Goal: Information Seeking & Learning: Learn about a topic

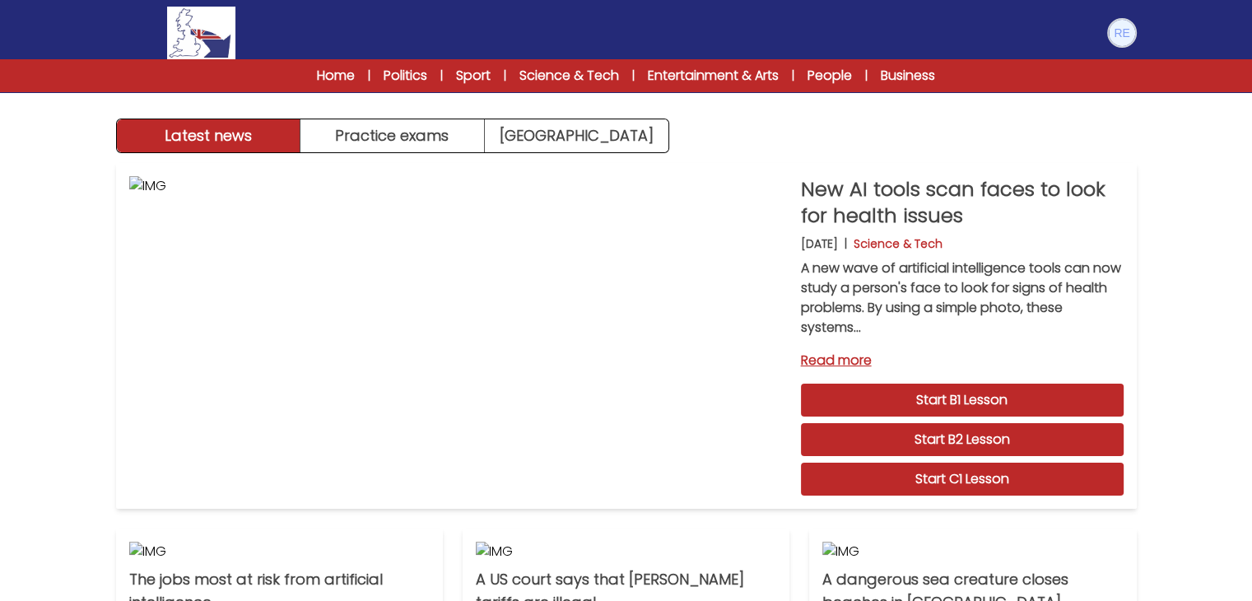
click at [1126, 35] on img at bounding box center [1122, 33] width 26 height 26
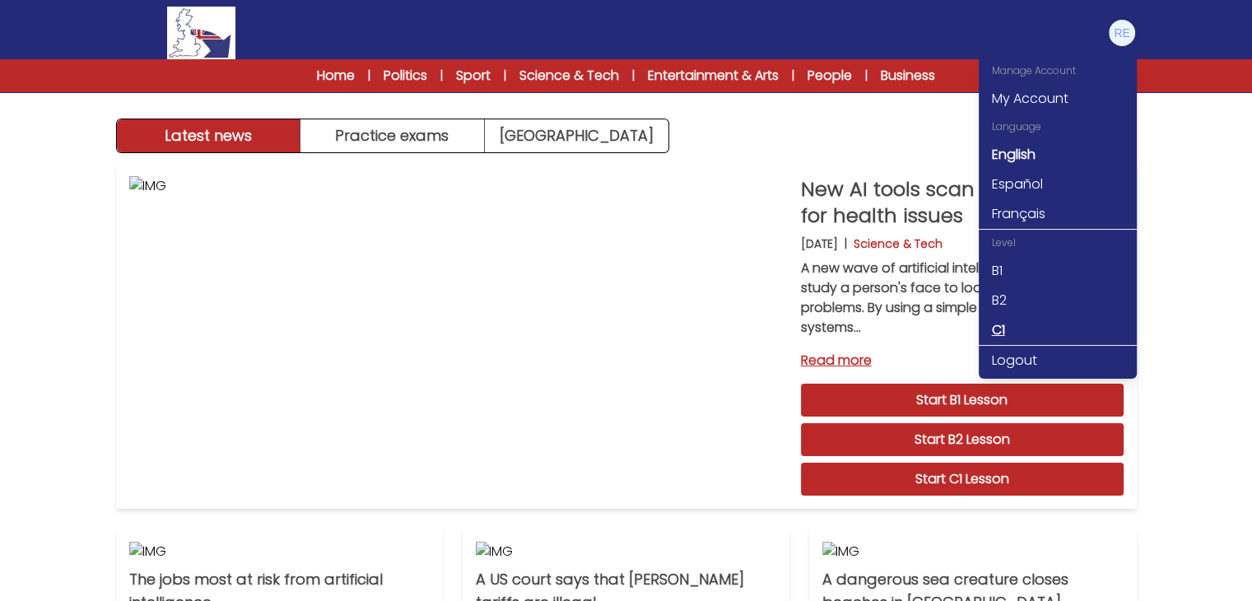
click at [998, 321] on link "C1" at bounding box center [1058, 330] width 158 height 30
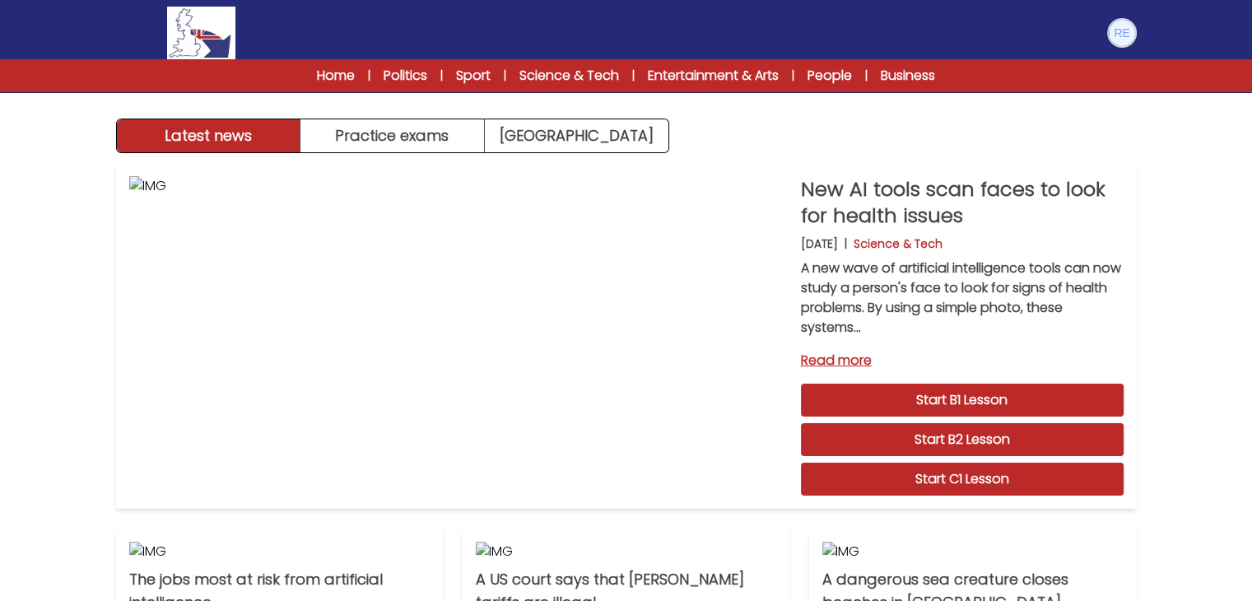
click at [1116, 30] on img at bounding box center [1122, 33] width 26 height 26
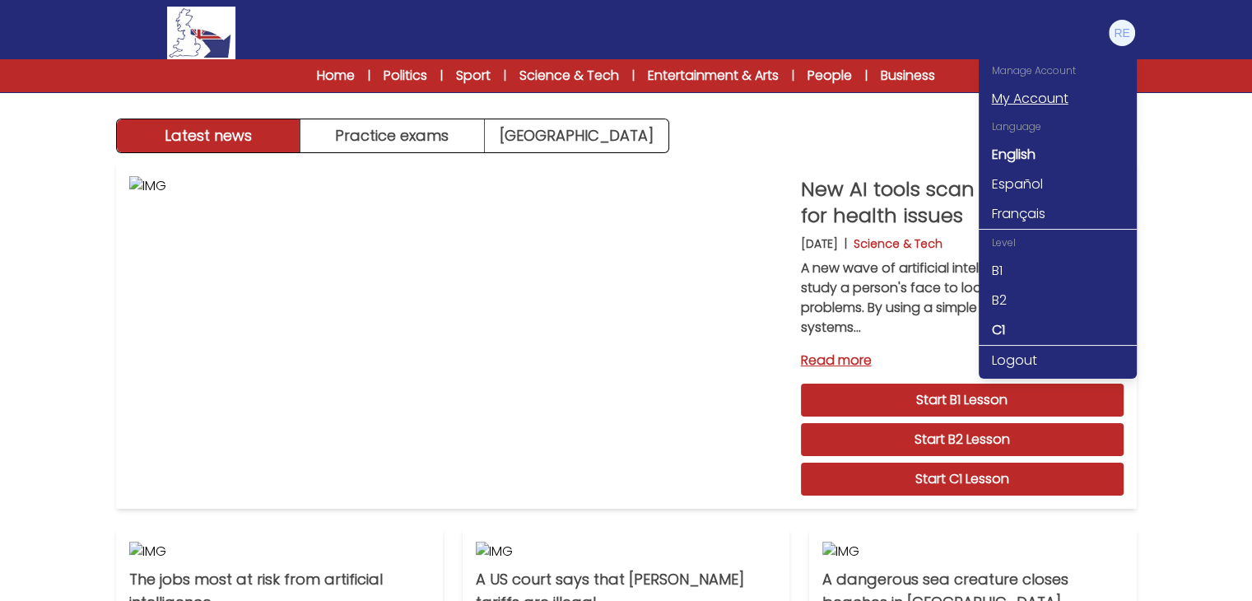
click at [1053, 100] on link "My Account" at bounding box center [1058, 99] width 158 height 30
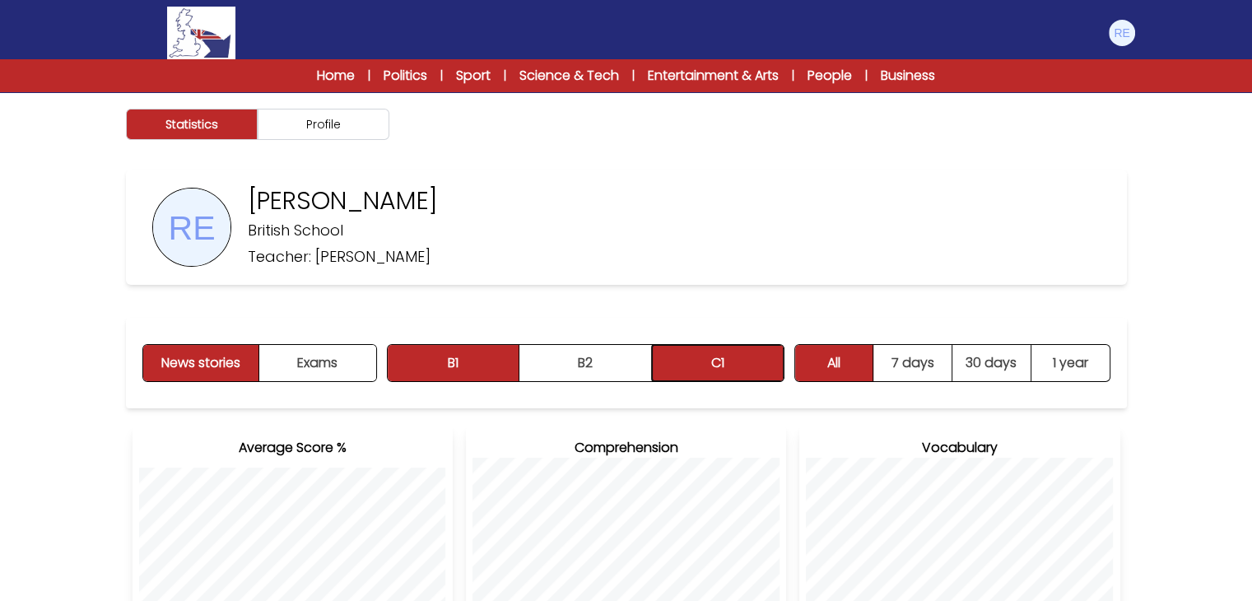
click at [718, 356] on button "C1" at bounding box center [718, 363] width 132 height 36
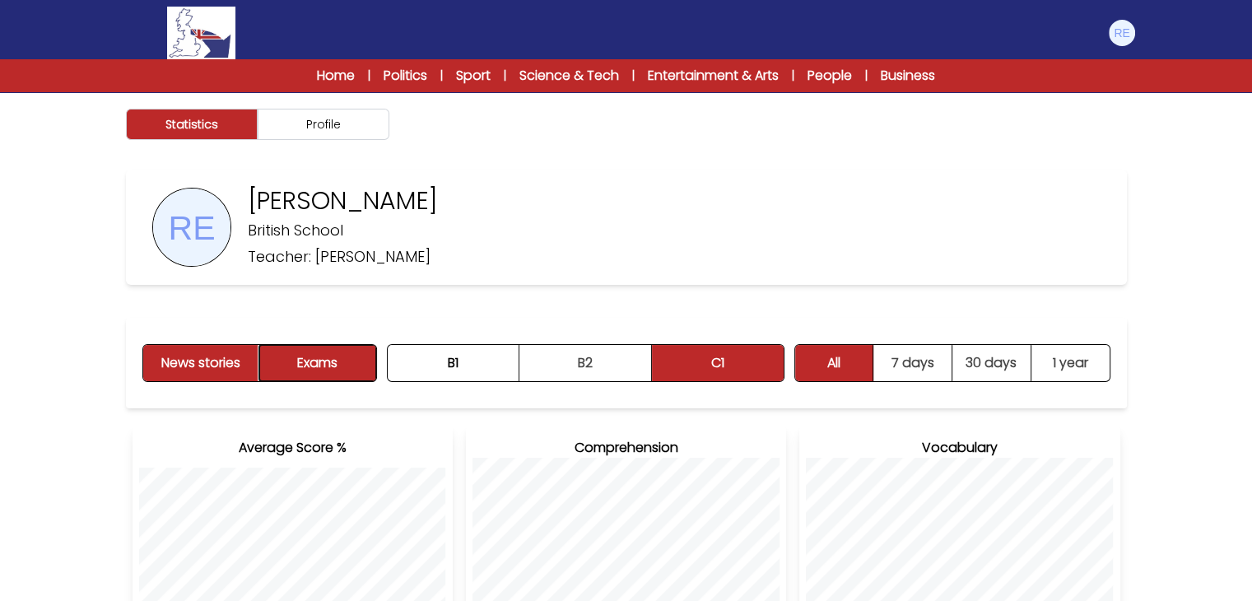
click at [314, 365] on button "Exams" at bounding box center [317, 363] width 116 height 36
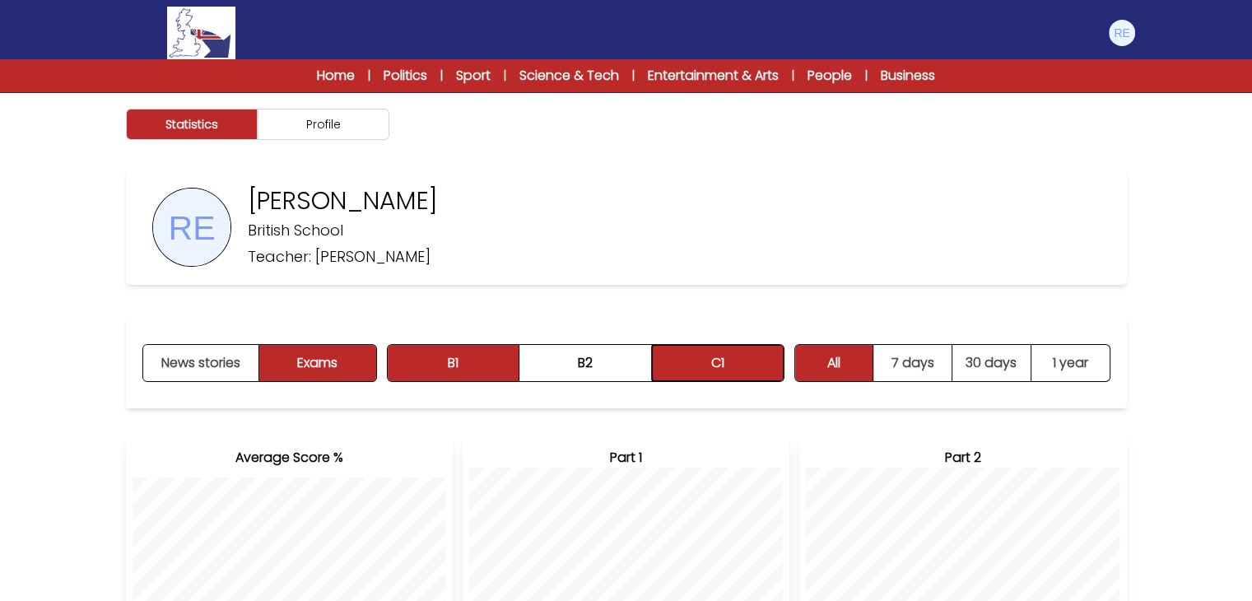
click at [754, 365] on button "C1" at bounding box center [718, 363] width 132 height 36
click at [326, 85] on link "Home" at bounding box center [336, 76] width 38 height 20
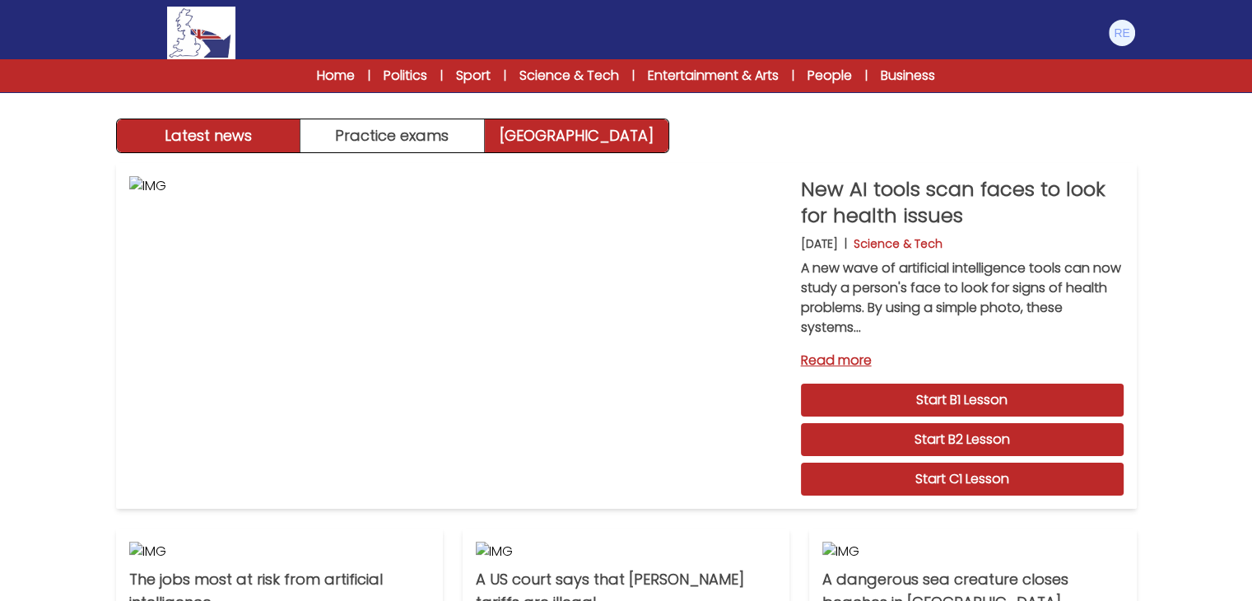
click at [573, 132] on link "[GEOGRAPHIC_DATA]" at bounding box center [577, 135] width 184 height 33
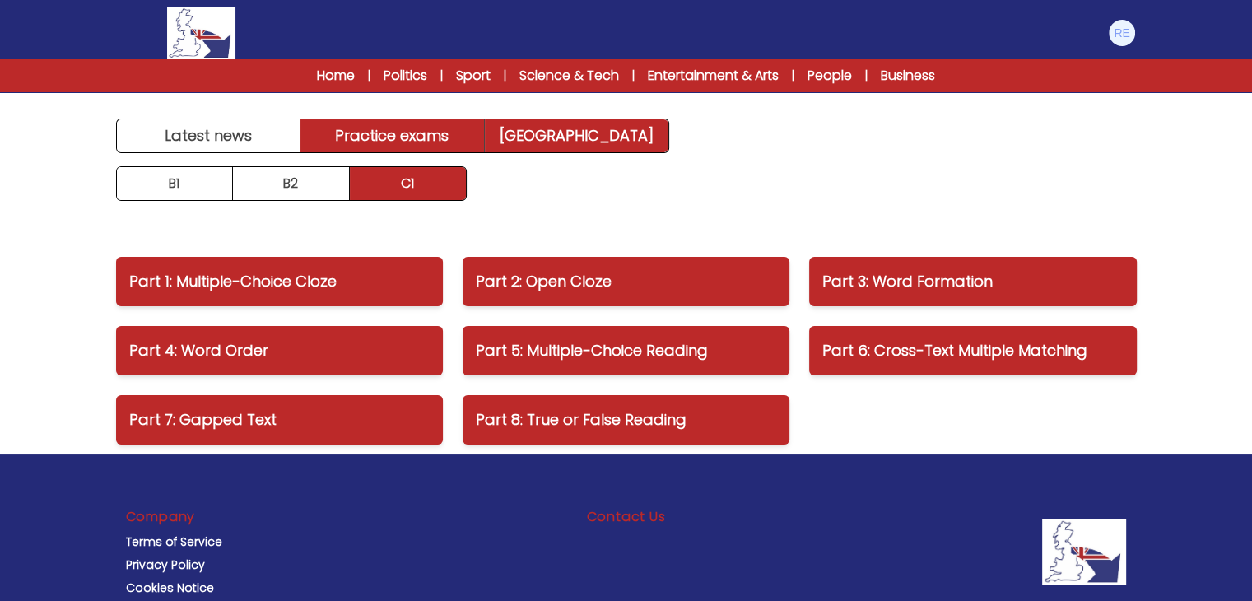
click at [428, 139] on link "Practice exams" at bounding box center [392, 135] width 184 height 33
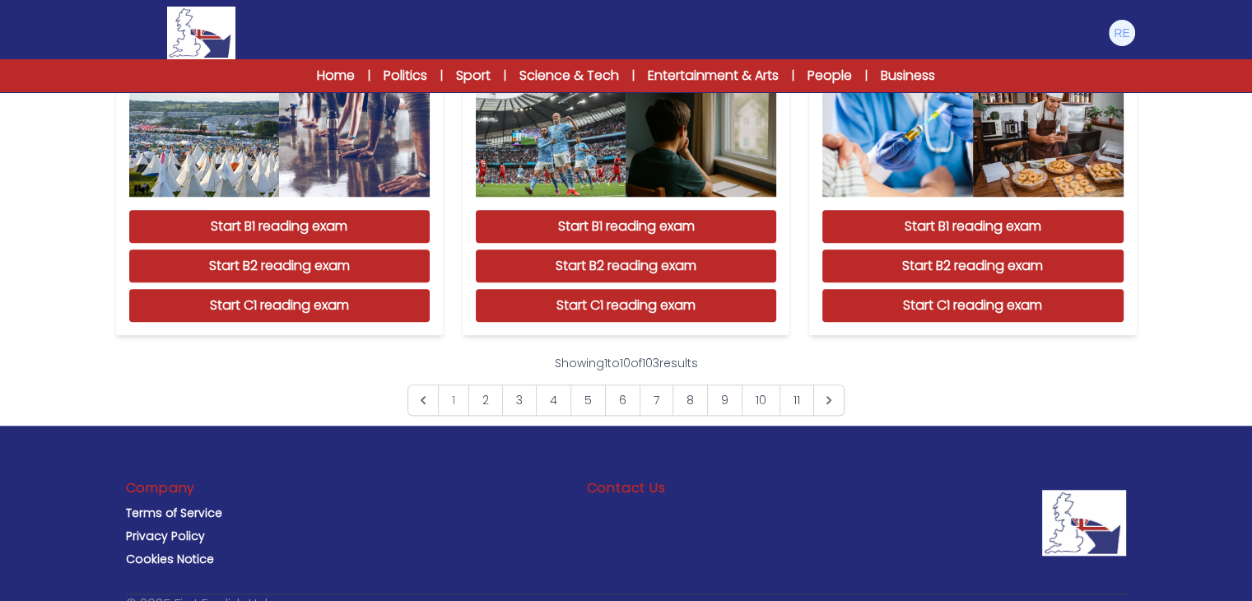
scroll to position [1575, 0]
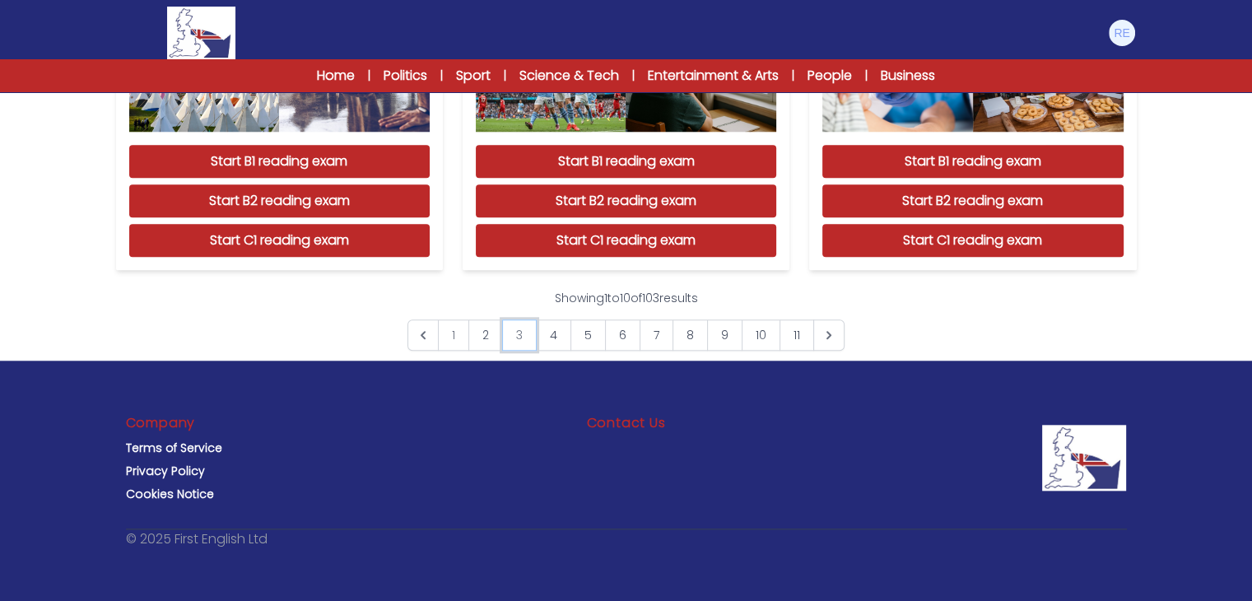
click at [518, 328] on link "3" at bounding box center [519, 334] width 35 height 31
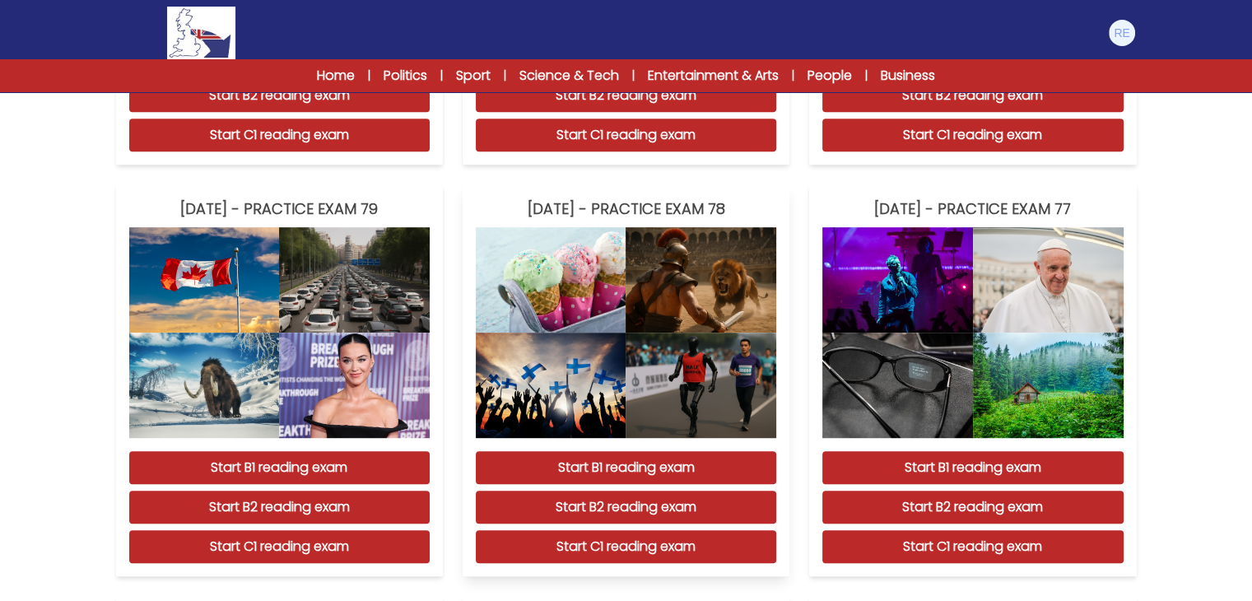
scroll to position [961, 0]
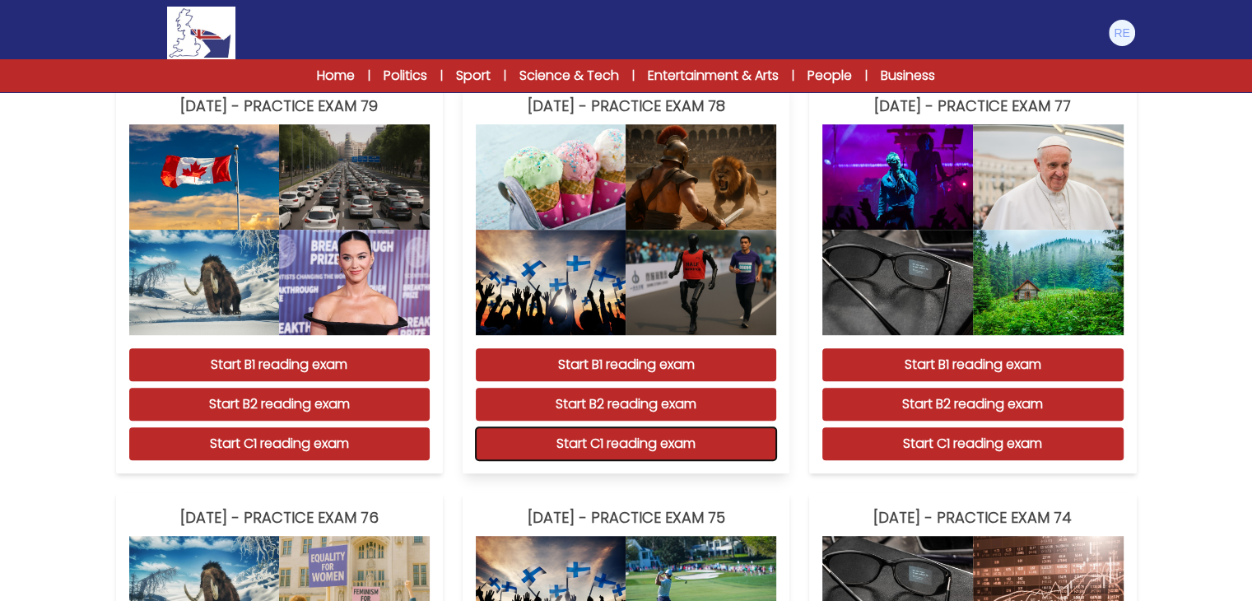
click at [589, 443] on button "Start C1 reading exam" at bounding box center [626, 443] width 300 height 33
